Goal: Find specific page/section: Find specific page/section

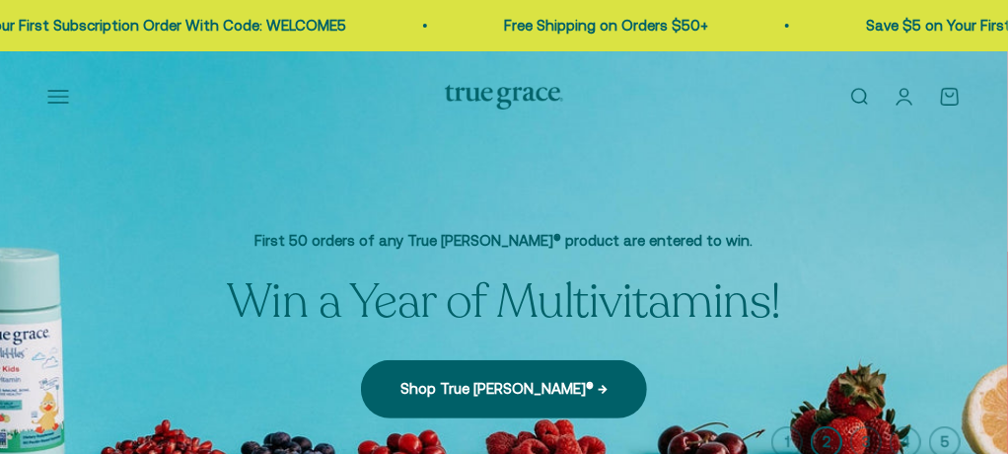
click at [47, 107] on button "Open navigation menu" at bounding box center [58, 97] width 22 height 22
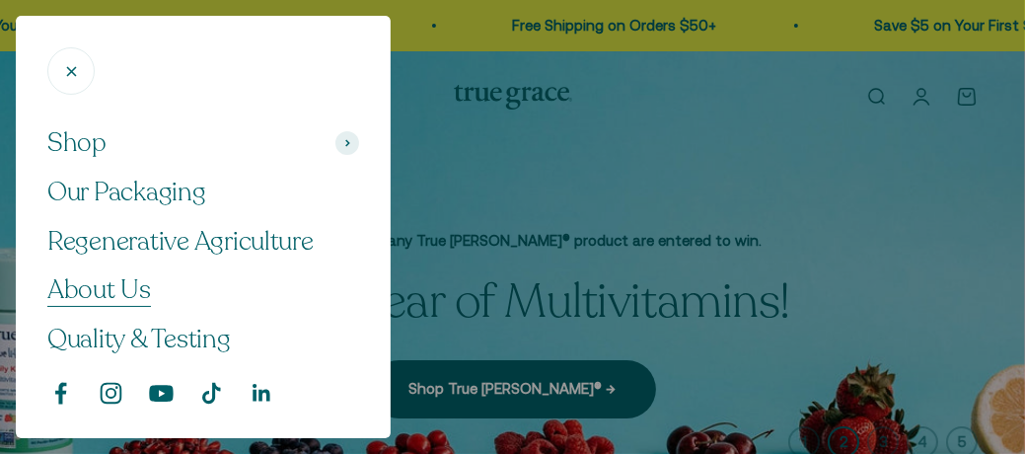
click at [122, 289] on span "About Us" at bounding box center [99, 289] width 104 height 35
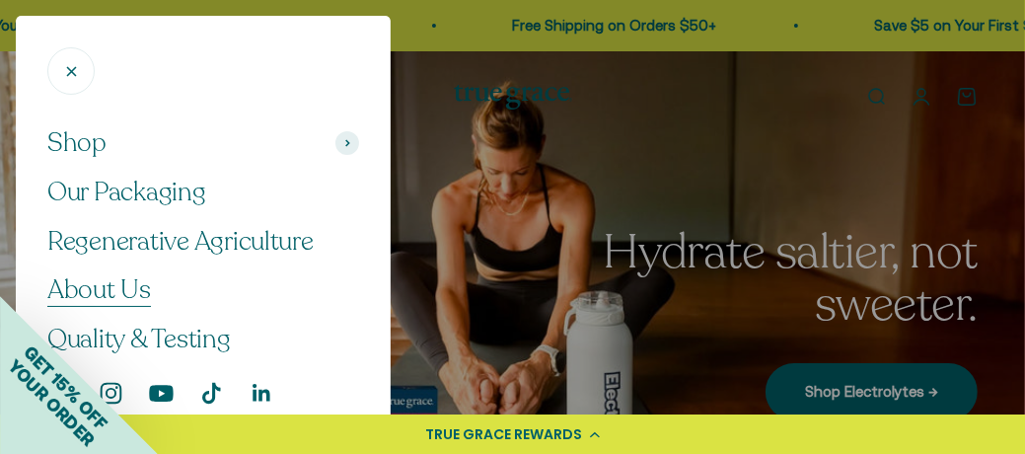
click at [124, 286] on span "About Us" at bounding box center [99, 289] width 104 height 35
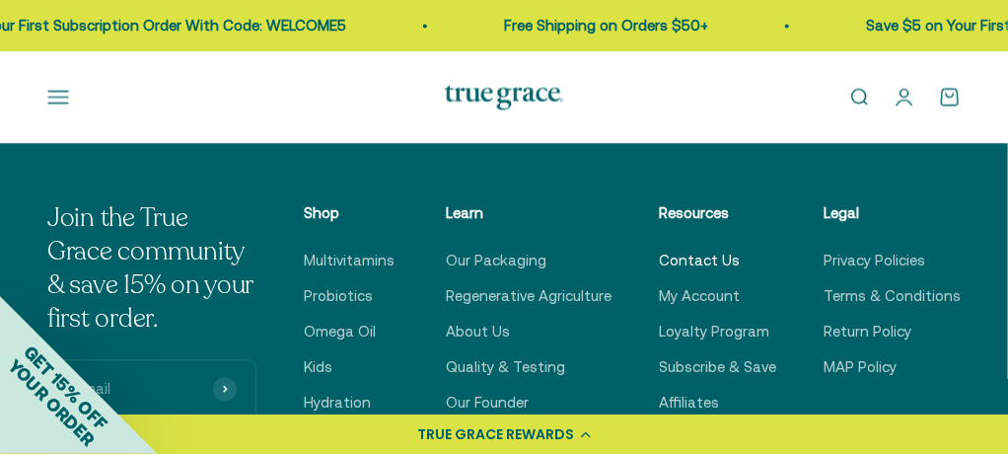
click at [693, 249] on link "Contact Us" at bounding box center [699, 261] width 81 height 24
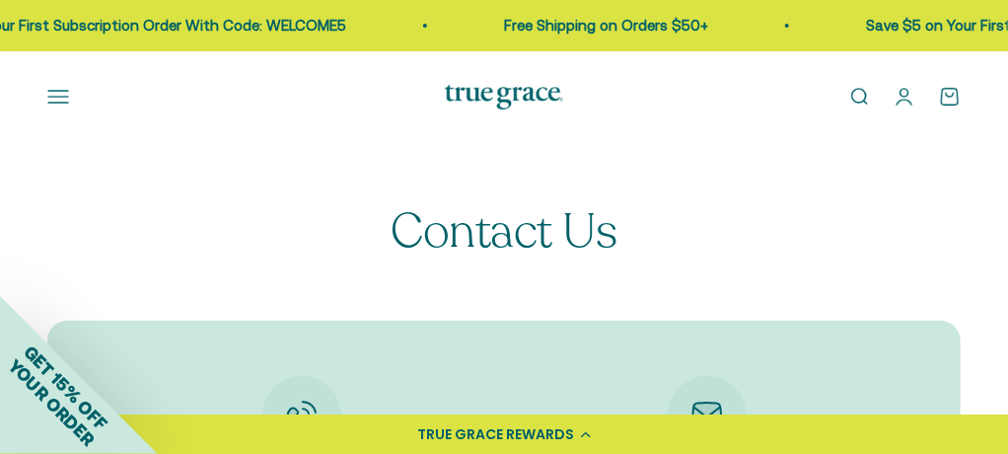
click at [870, 93] on link "Open search" at bounding box center [859, 97] width 22 height 22
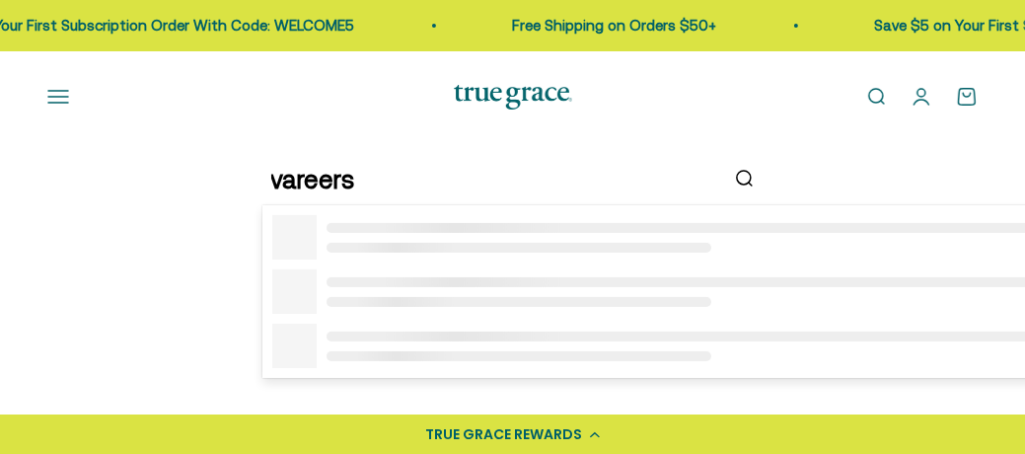
scroll to position [185, 0]
click at [281, 180] on input "vareers" at bounding box center [494, 179] width 446 height 41
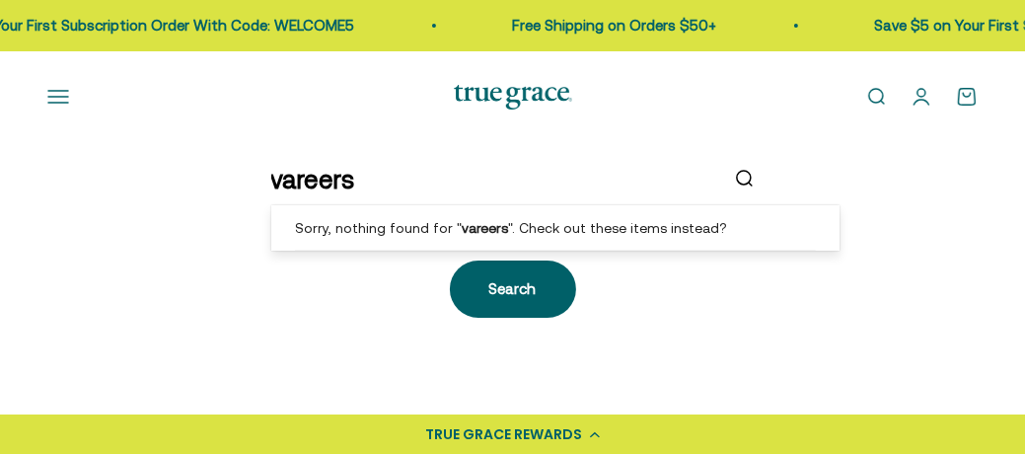
scroll to position [0, 0]
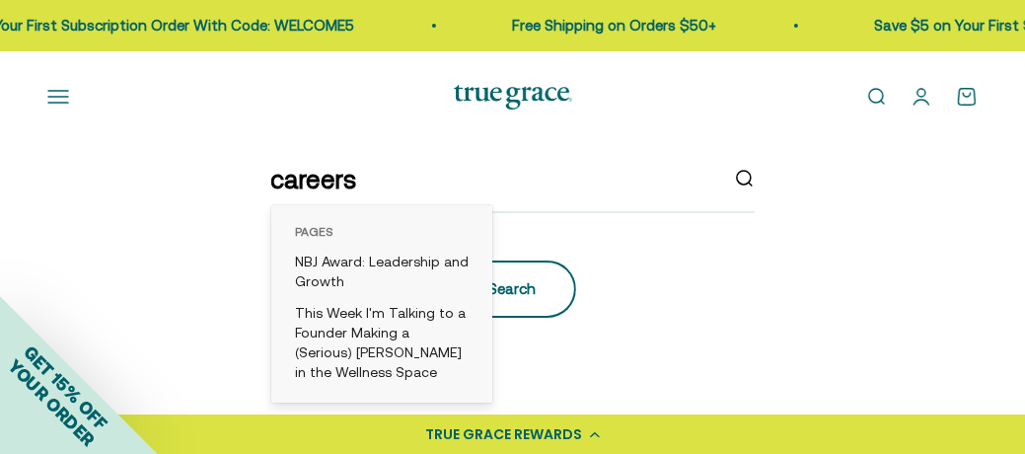
type input "careers"
click at [531, 292] on div "Search" at bounding box center [512, 289] width 47 height 24
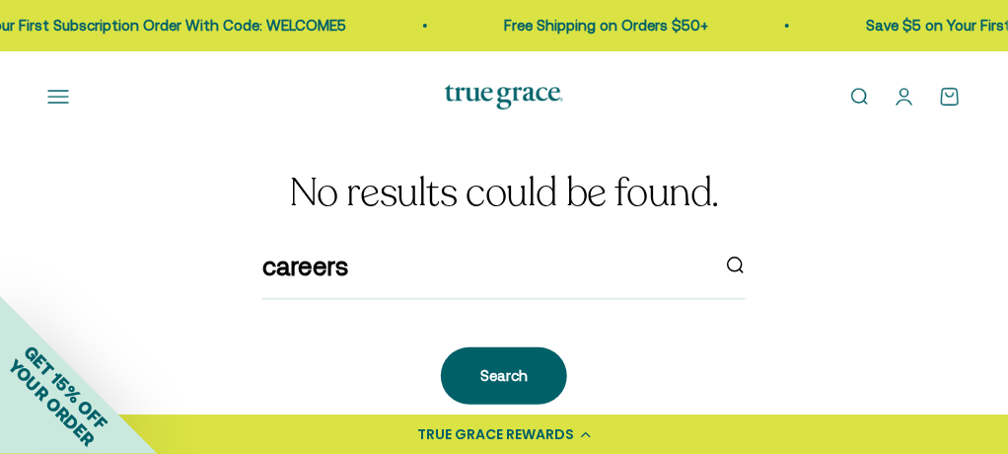
click at [55, 97] on button "Open navigation menu" at bounding box center [58, 97] width 22 height 22
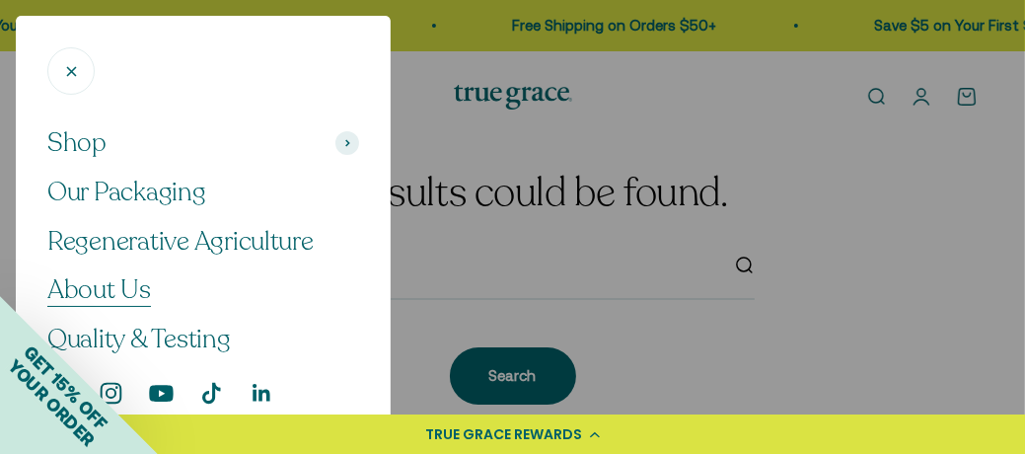
click at [133, 279] on span "About Us" at bounding box center [99, 289] width 104 height 35
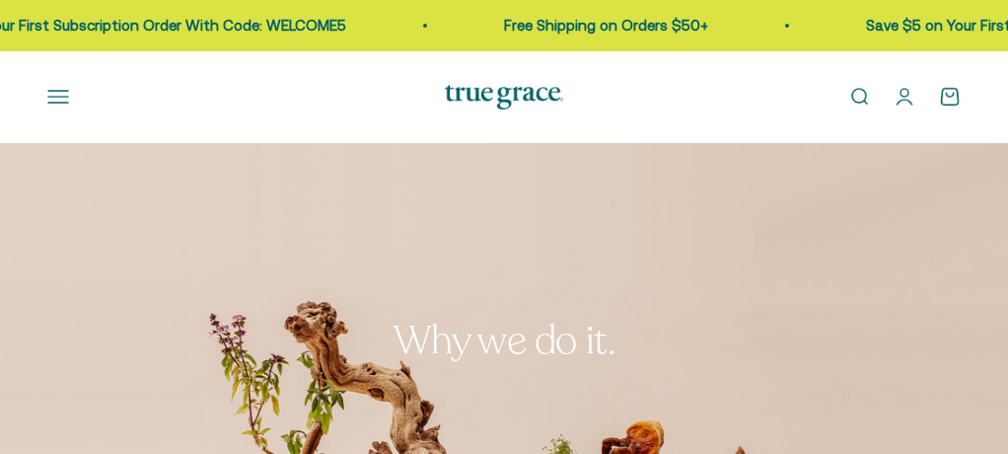
scroll to position [2870, 0]
